Goal: Find specific page/section: Find specific page/section

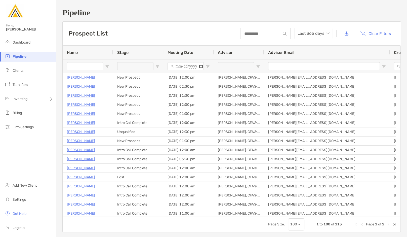
type input "**********"
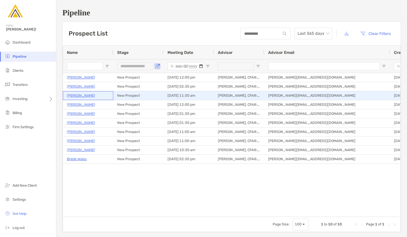
click at [85, 95] on p "Ravi Yeleswarapu" at bounding box center [81, 95] width 28 height 6
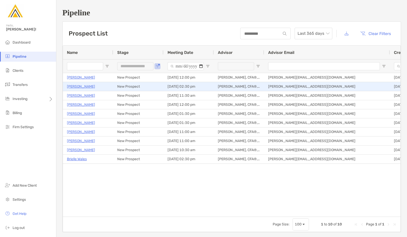
click at [72, 88] on p "Edwin Hobbs" at bounding box center [81, 86] width 28 height 6
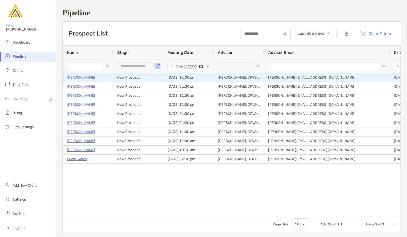
click at [77, 78] on p "[PERSON_NAME]" at bounding box center [81, 77] width 28 height 6
